Goal: Find contact information: Find contact information

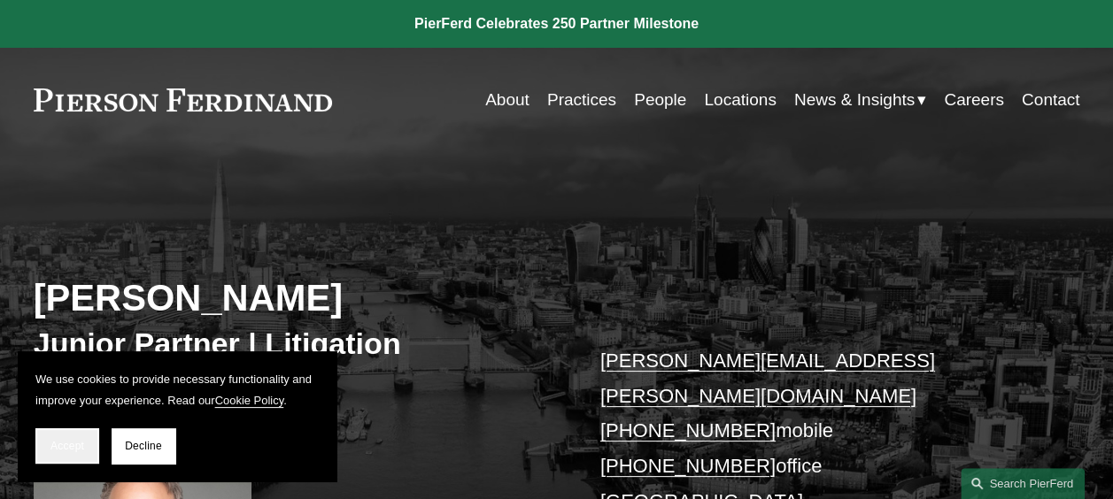
click at [59, 446] on span "Accept" at bounding box center [67, 446] width 34 height 12
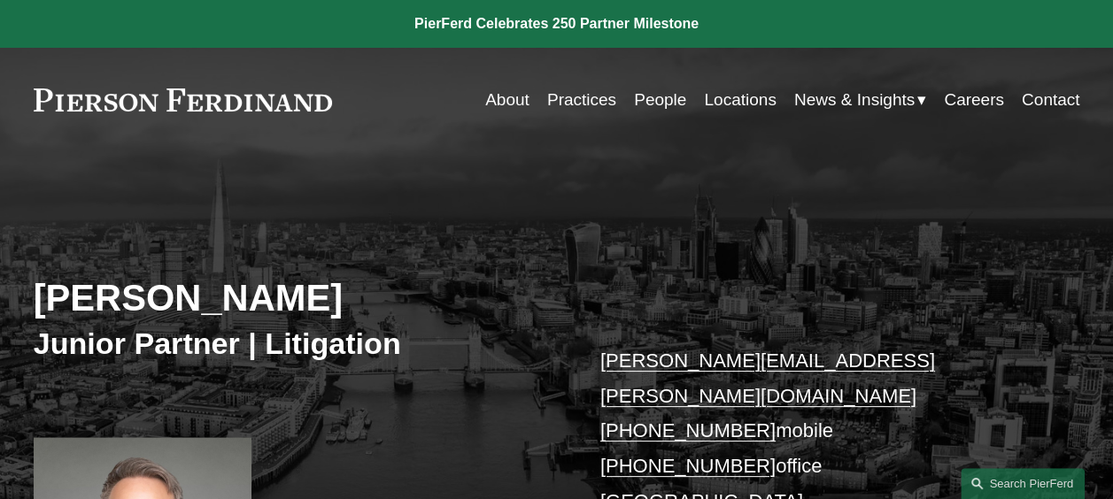
click at [500, 96] on link "About" at bounding box center [507, 100] width 44 height 34
click at [707, 359] on link "daniel.hayward-hughes@pierferd.com" at bounding box center [767, 379] width 335 height 58
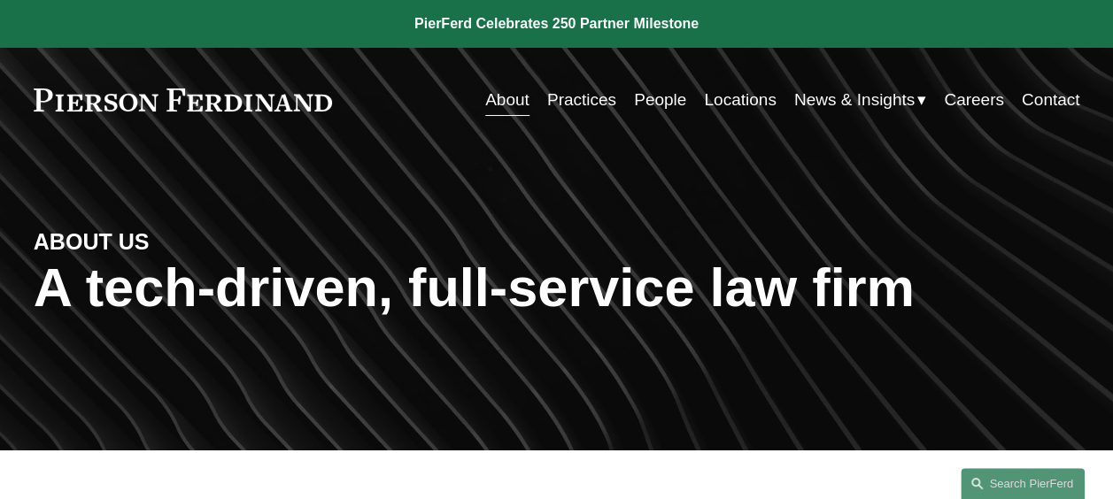
click at [728, 108] on link "Locations" at bounding box center [740, 100] width 72 height 34
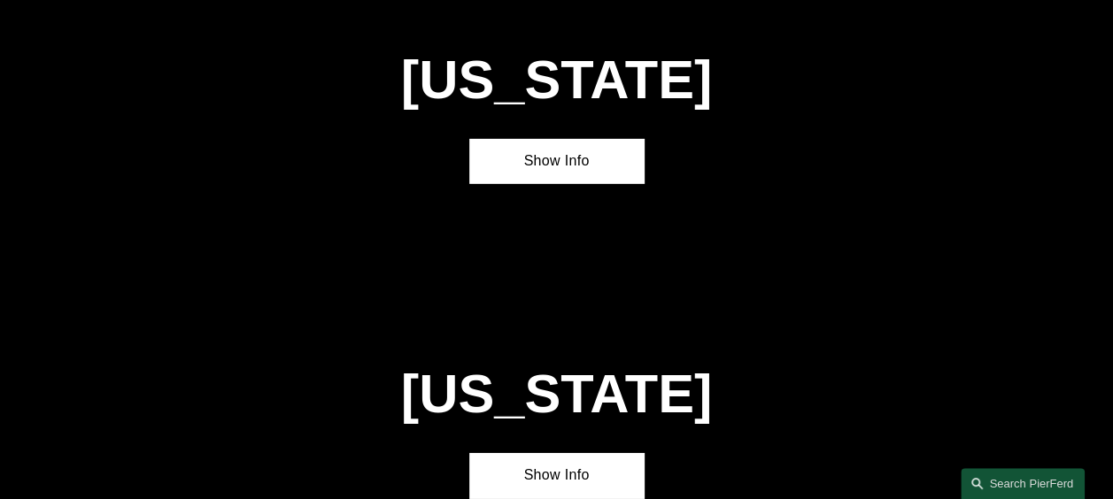
scroll to position [6510, 0]
